Goal: Find specific page/section: Find specific page/section

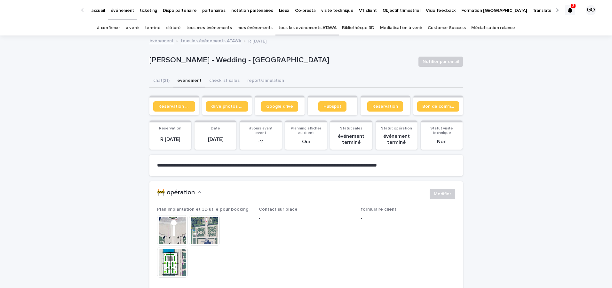
click at [133, 27] on link "à venir" at bounding box center [132, 27] width 13 height 15
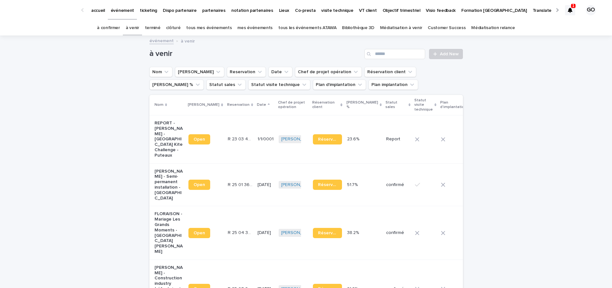
click at [572, 7] on p "1" at bounding box center [573, 6] width 2 height 4
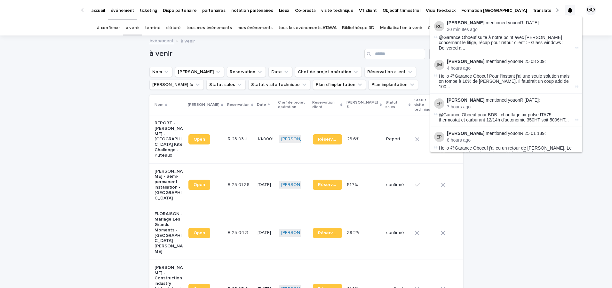
click at [567, 7] on div at bounding box center [570, 10] width 10 height 10
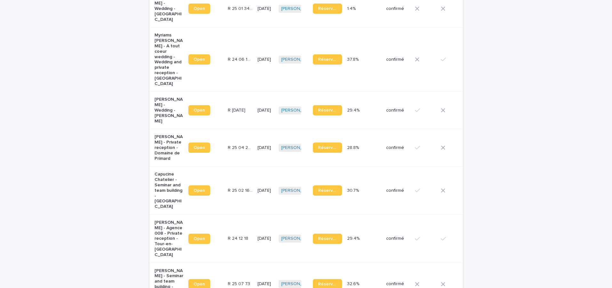
scroll to position [605, 0]
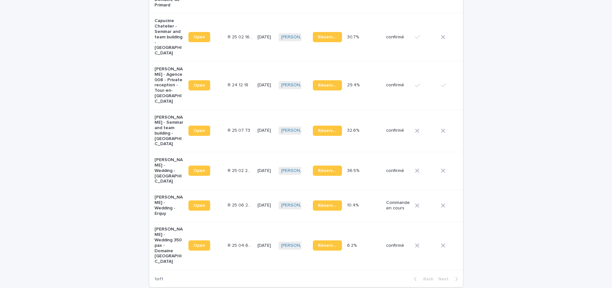
click at [155, 227] on p "[PERSON_NAME] - Wedding 350 pax - Domaine [GEOGRAPHIC_DATA]" at bounding box center [169, 246] width 29 height 38
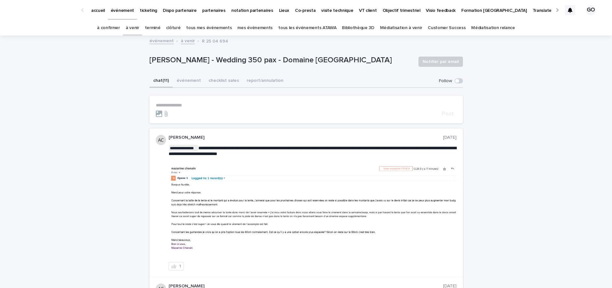
click at [456, 78] on div "Follow" at bounding box center [451, 80] width 24 height 5
click at [456, 82] on span at bounding box center [457, 81] width 4 height 4
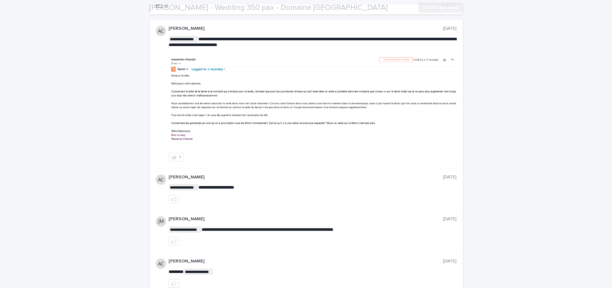
scroll to position [110, 0]
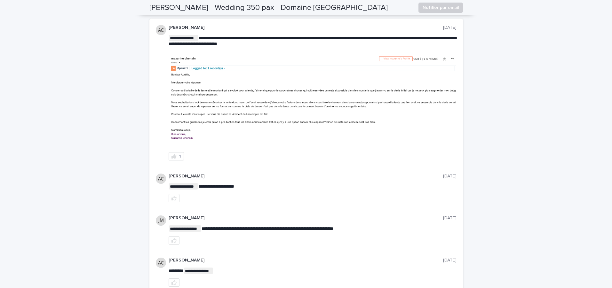
click at [242, 115] on img at bounding box center [312, 101] width 287 height 95
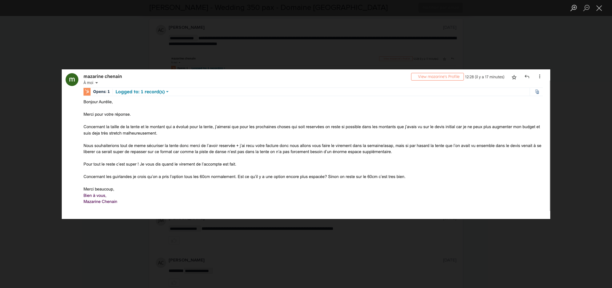
click at [29, 139] on div "Lightbox" at bounding box center [306, 144] width 612 height 288
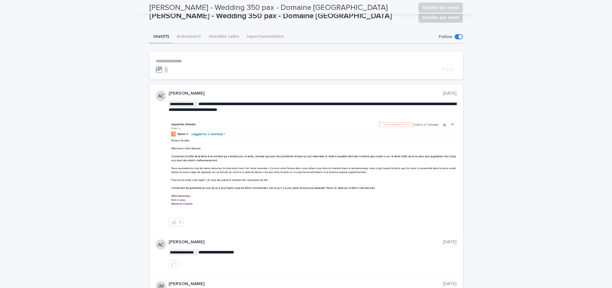
scroll to position [0, 0]
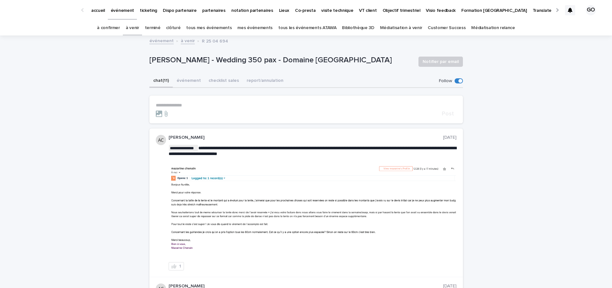
click at [138, 27] on link "à venir" at bounding box center [132, 27] width 13 height 15
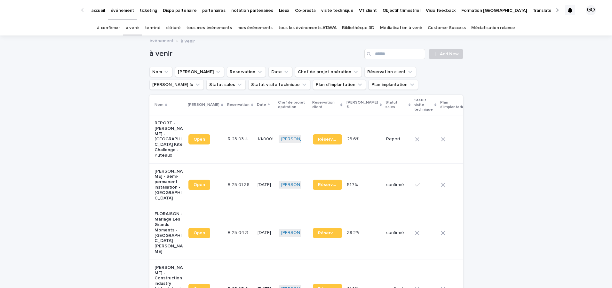
click at [287, 31] on link "tous les événements ATAWA" at bounding box center [307, 27] width 58 height 15
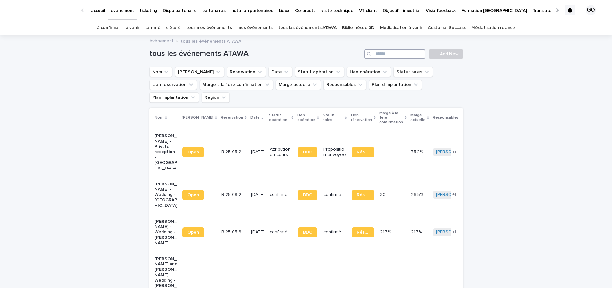
click at [385, 58] on input "Search" at bounding box center [394, 54] width 61 height 10
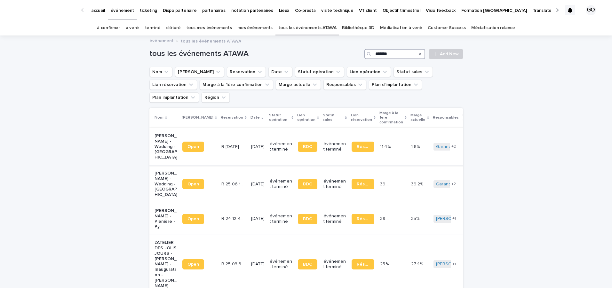
type input "*******"
click at [163, 133] on p "[PERSON_NAME] - Wedding - [GEOGRAPHIC_DATA]" at bounding box center [166, 146] width 23 height 27
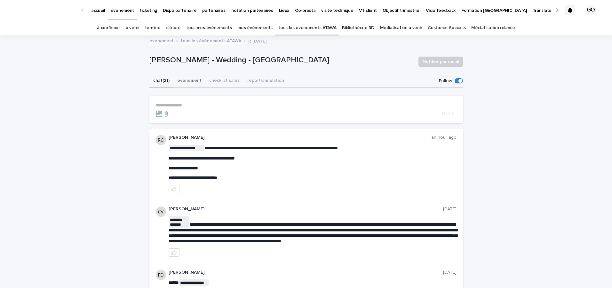
click at [186, 82] on button "événement" at bounding box center [189, 81] width 32 height 13
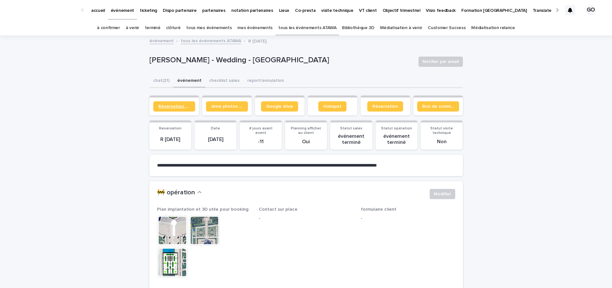
click at [182, 106] on span "Réservation client" at bounding box center [174, 106] width 32 height 4
click at [154, 87] on button "chat (21)" at bounding box center [161, 81] width 24 height 13
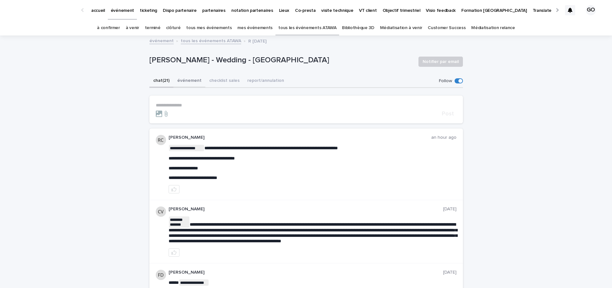
click at [191, 85] on button "événement" at bounding box center [189, 81] width 32 height 13
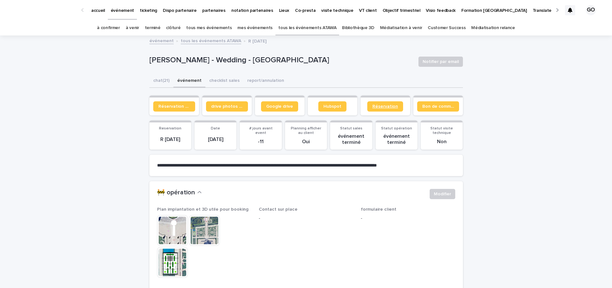
click at [386, 109] on link "Réservation" at bounding box center [385, 106] width 36 height 10
drag, startPoint x: 179, startPoint y: 112, endPoint x: 175, endPoint y: 107, distance: 6.5
click at [175, 107] on section "Réservation client" at bounding box center [174, 106] width 50 height 20
click at [175, 107] on span "Réservation client" at bounding box center [174, 106] width 32 height 4
